Goal: Task Accomplishment & Management: Manage account settings

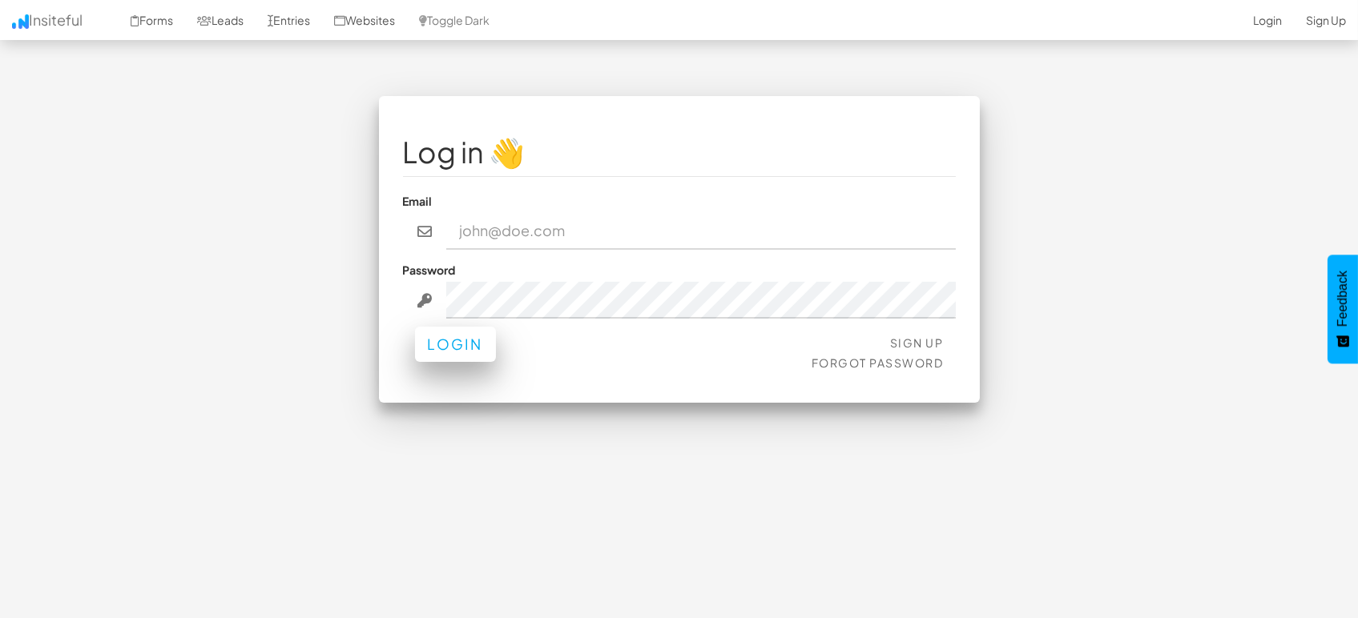
type input "[EMAIL_ADDRESS][DOMAIN_NAME]"
click at [468, 352] on button "Login" at bounding box center [455, 344] width 81 height 35
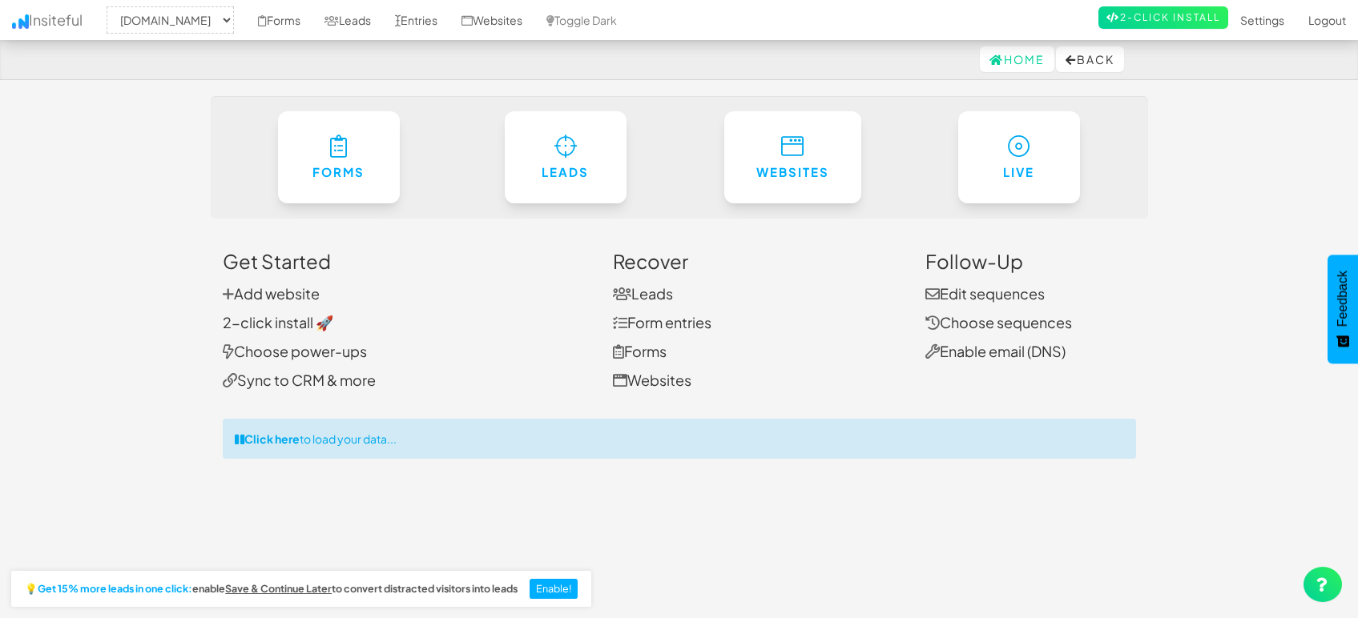
select select "1505"
click at [432, 22] on link "Entries" at bounding box center [416, 20] width 66 height 40
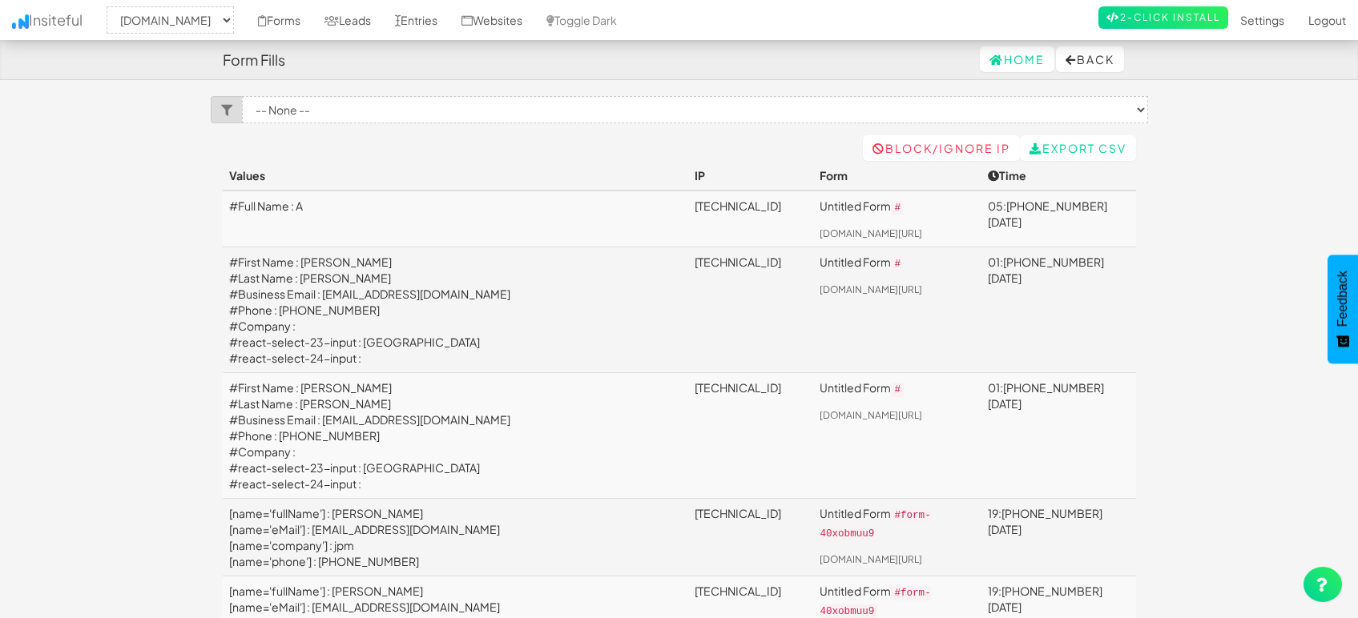
select select "1505"
click at [340, 23] on link "Leads" at bounding box center [347, 20] width 70 height 40
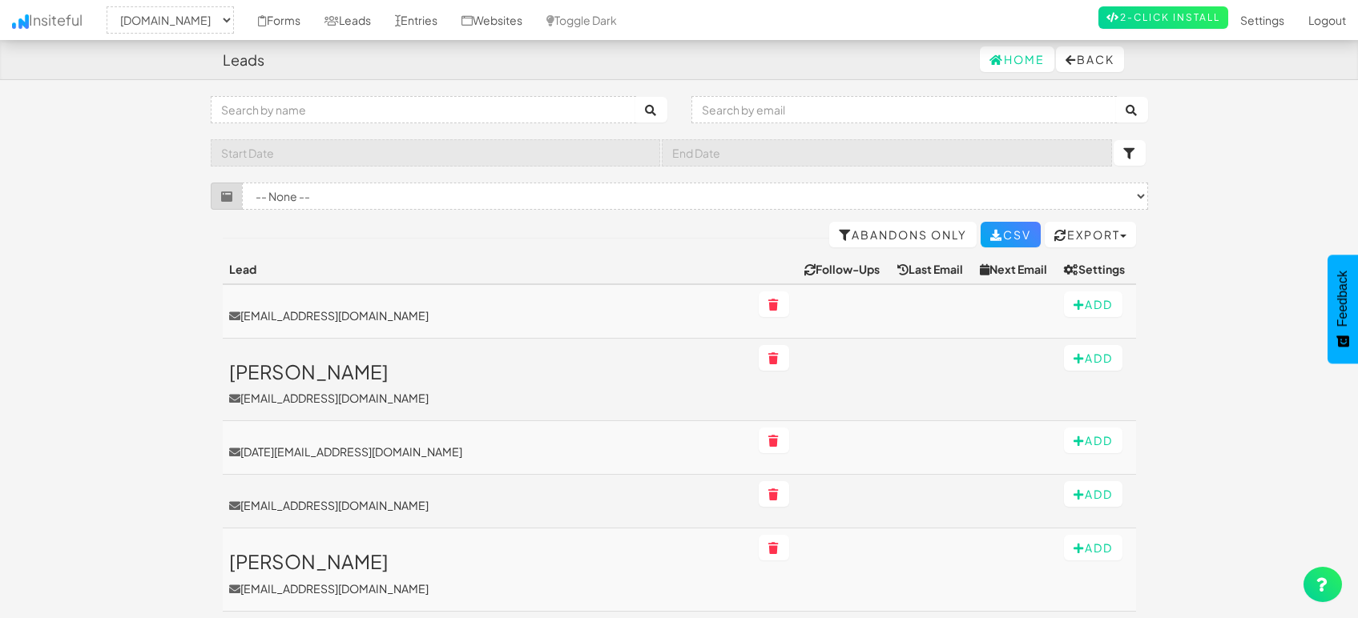
select select "1505"
